Goal: Task Accomplishment & Management: Manage account settings

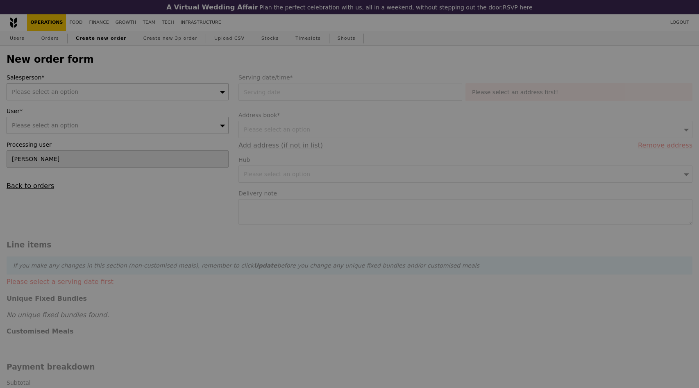
type input "Confirm"
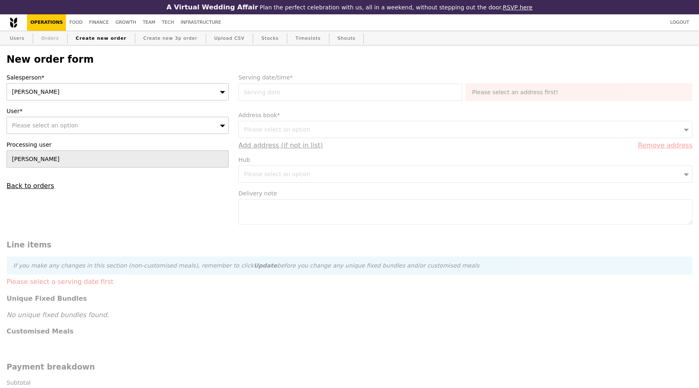
click at [55, 36] on link "Orders" at bounding box center [50, 38] width 24 height 15
select select "100"
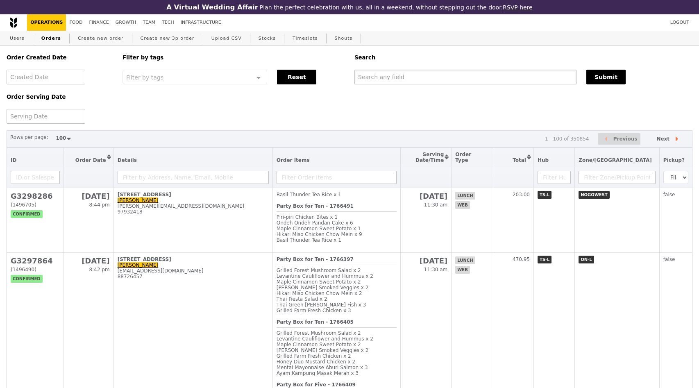
click at [382, 72] on input "text" at bounding box center [466, 77] width 222 height 15
click at [388, 79] on input "text" at bounding box center [466, 77] width 222 height 15
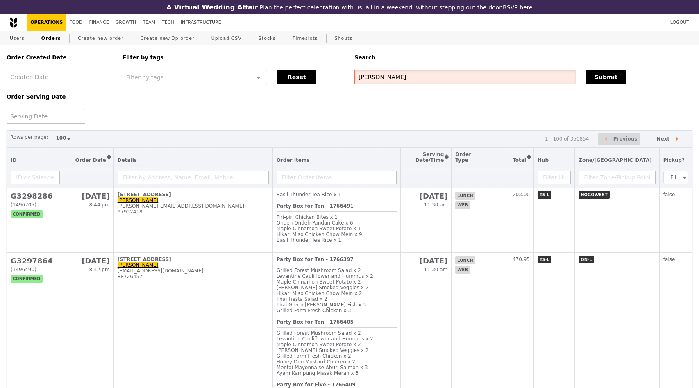
type input "jeremy"
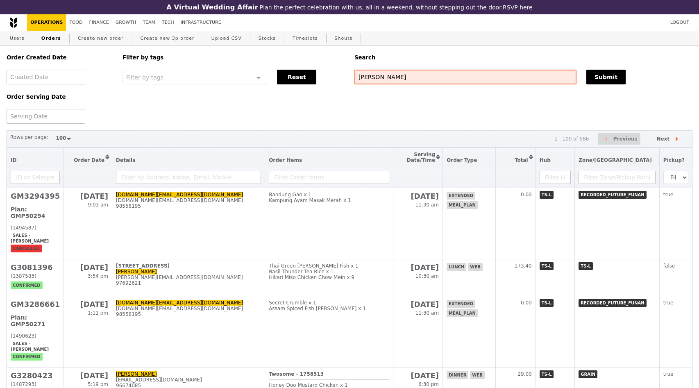
click at [205, 98] on div "Order Created Date Order Serving Date Filter by tags Filter by tags Meal_Plan W…" at bounding box center [350, 85] width 696 height 78
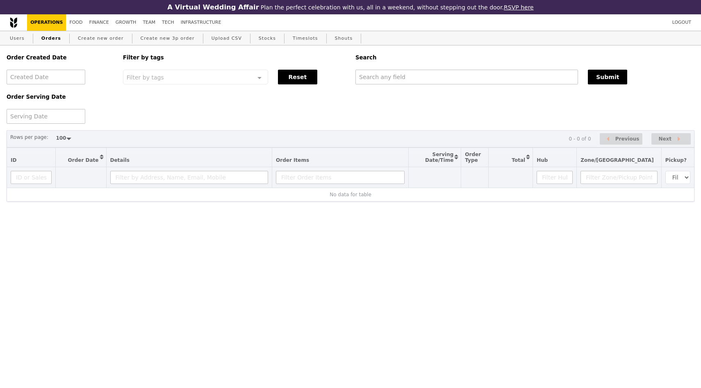
select select "100"
